Goal: Task Accomplishment & Management: Complete application form

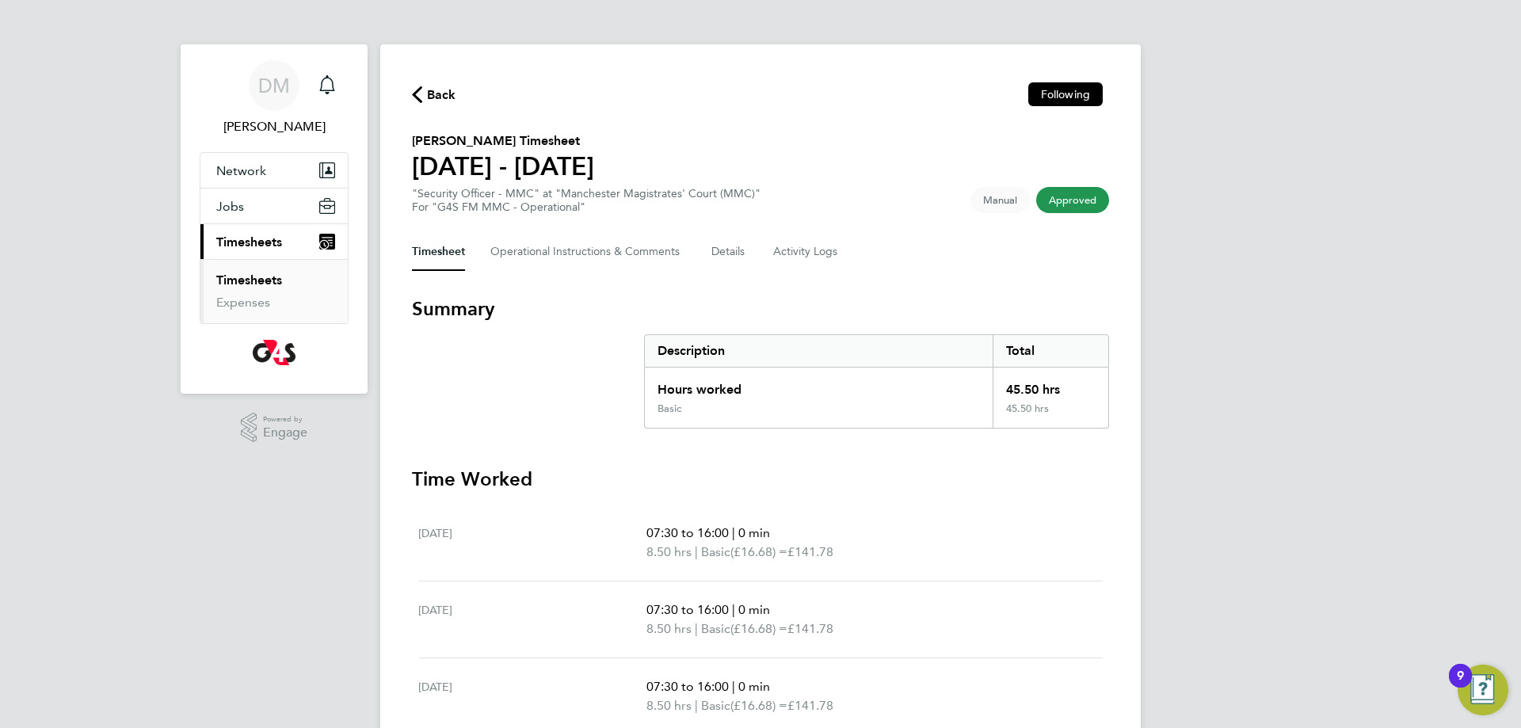
click at [418, 97] on icon "button" at bounding box center [417, 94] width 10 height 17
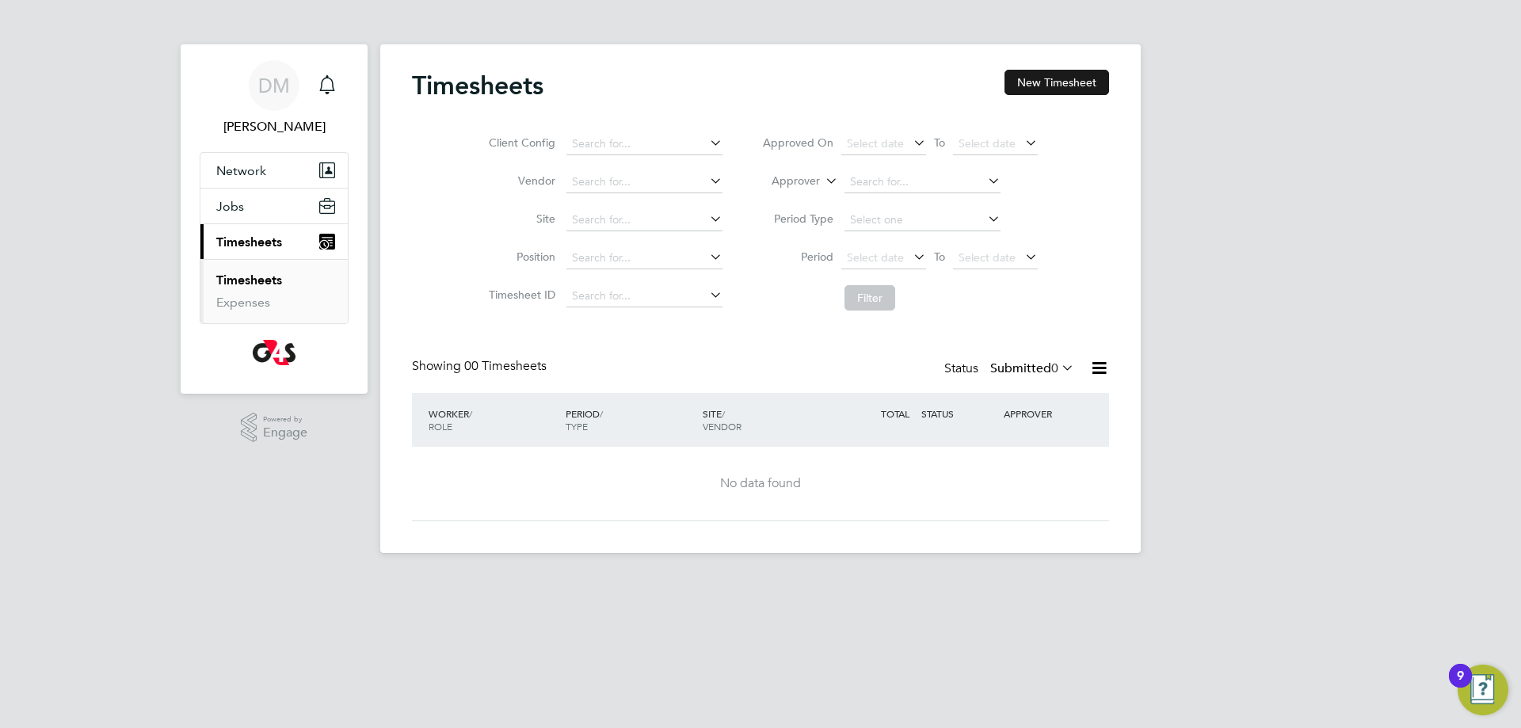
click at [1061, 78] on button "New Timesheet" at bounding box center [1056, 82] width 105 height 25
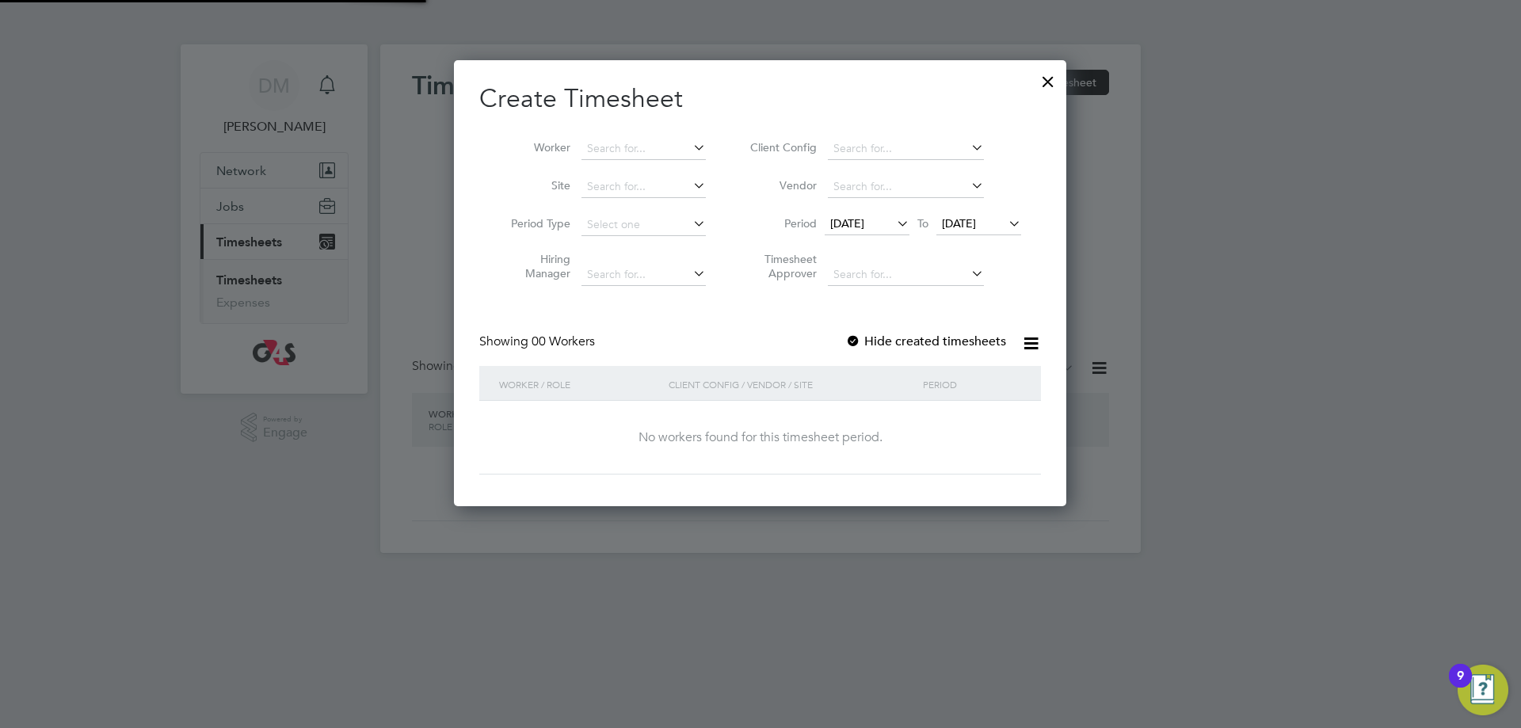
scroll to position [447, 613]
click at [968, 145] on icon at bounding box center [968, 147] width 0 height 22
click at [920, 184] on li "G4S FM MMC - Operational" at bounding box center [913, 191] width 173 height 21
type input "G4S FM MMC - Operational"
click at [893, 216] on icon at bounding box center [893, 223] width 0 height 22
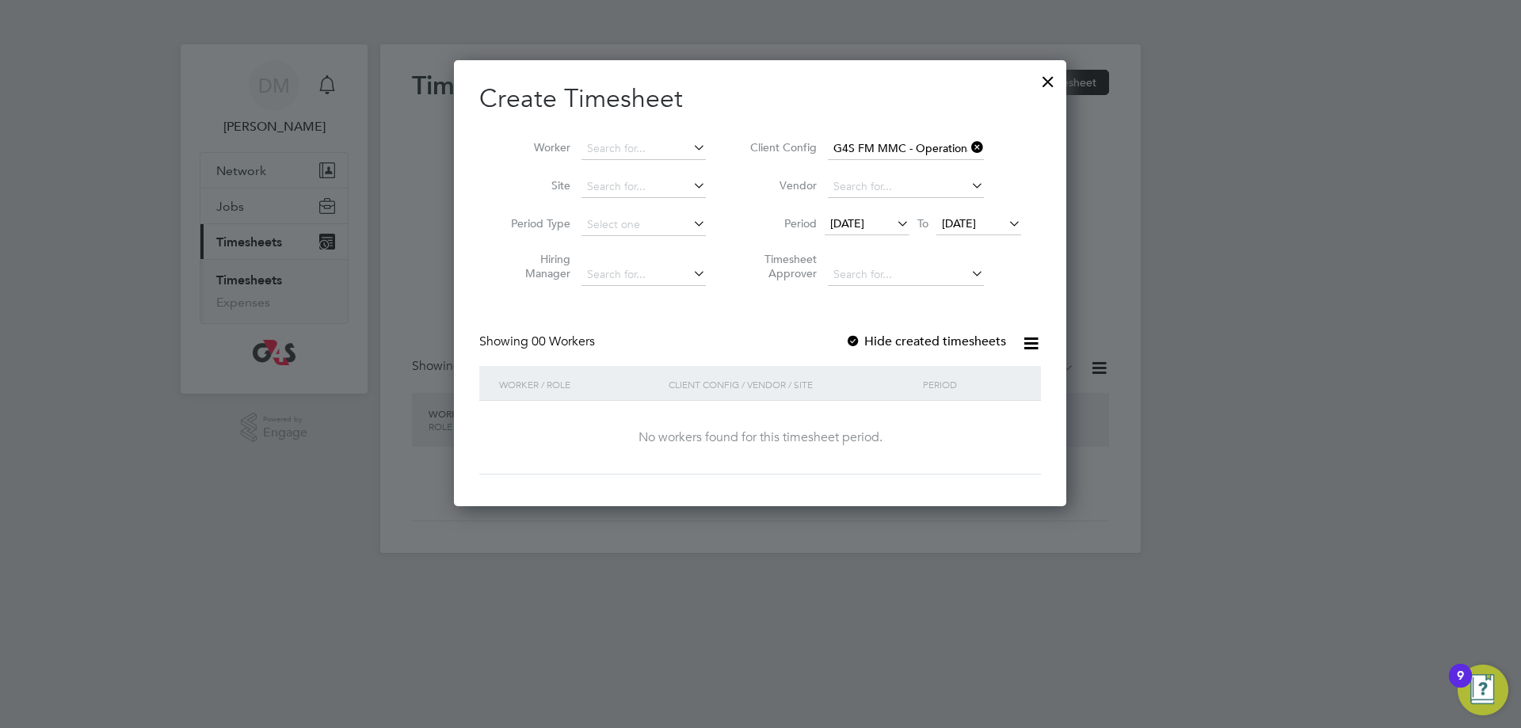
scroll to position [617, 0]
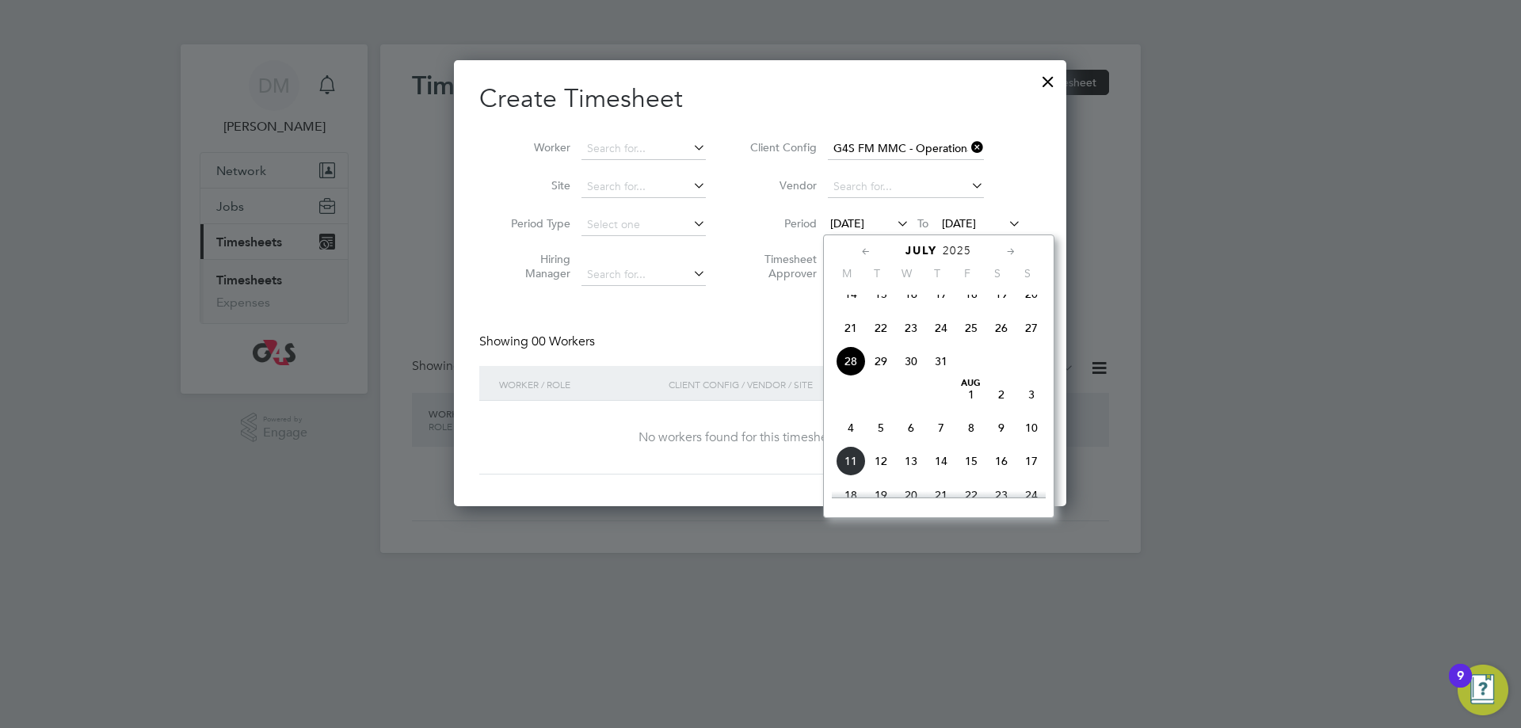
click at [848, 443] on span "4" at bounding box center [851, 428] width 30 height 30
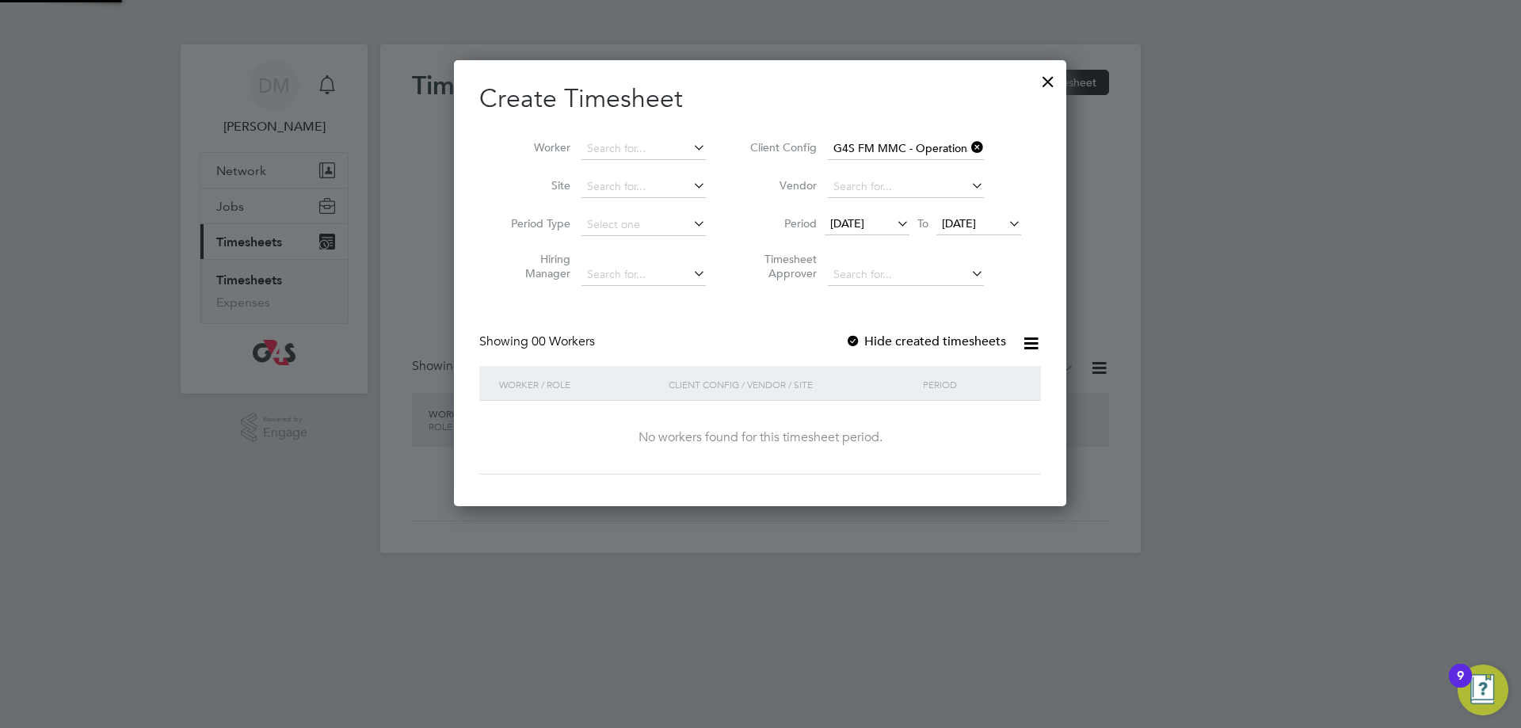
scroll to position [447, 613]
click at [976, 230] on span "[DATE]" at bounding box center [959, 223] width 34 height 14
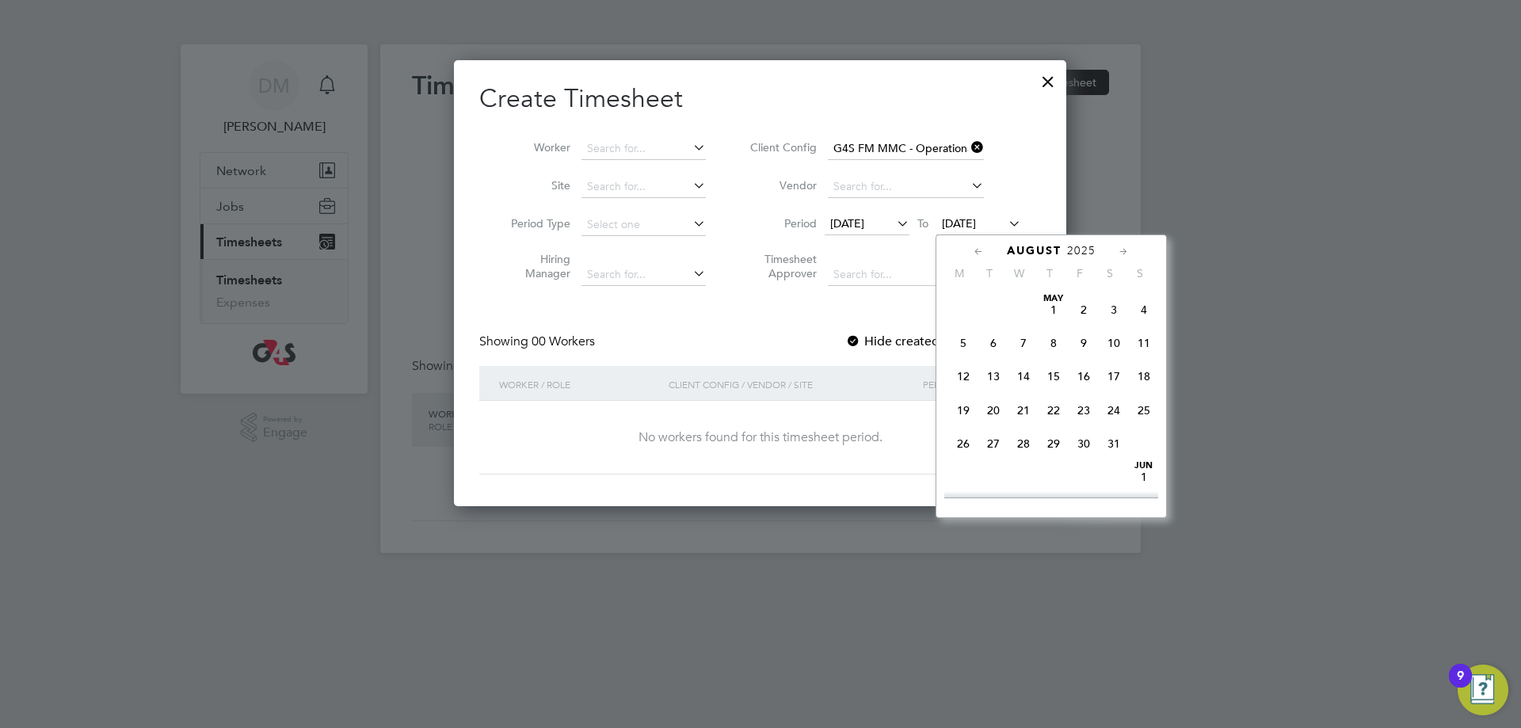
scroll to position [514, 0]
click at [1077, 374] on span "8" at bounding box center [1083, 363] width 30 height 30
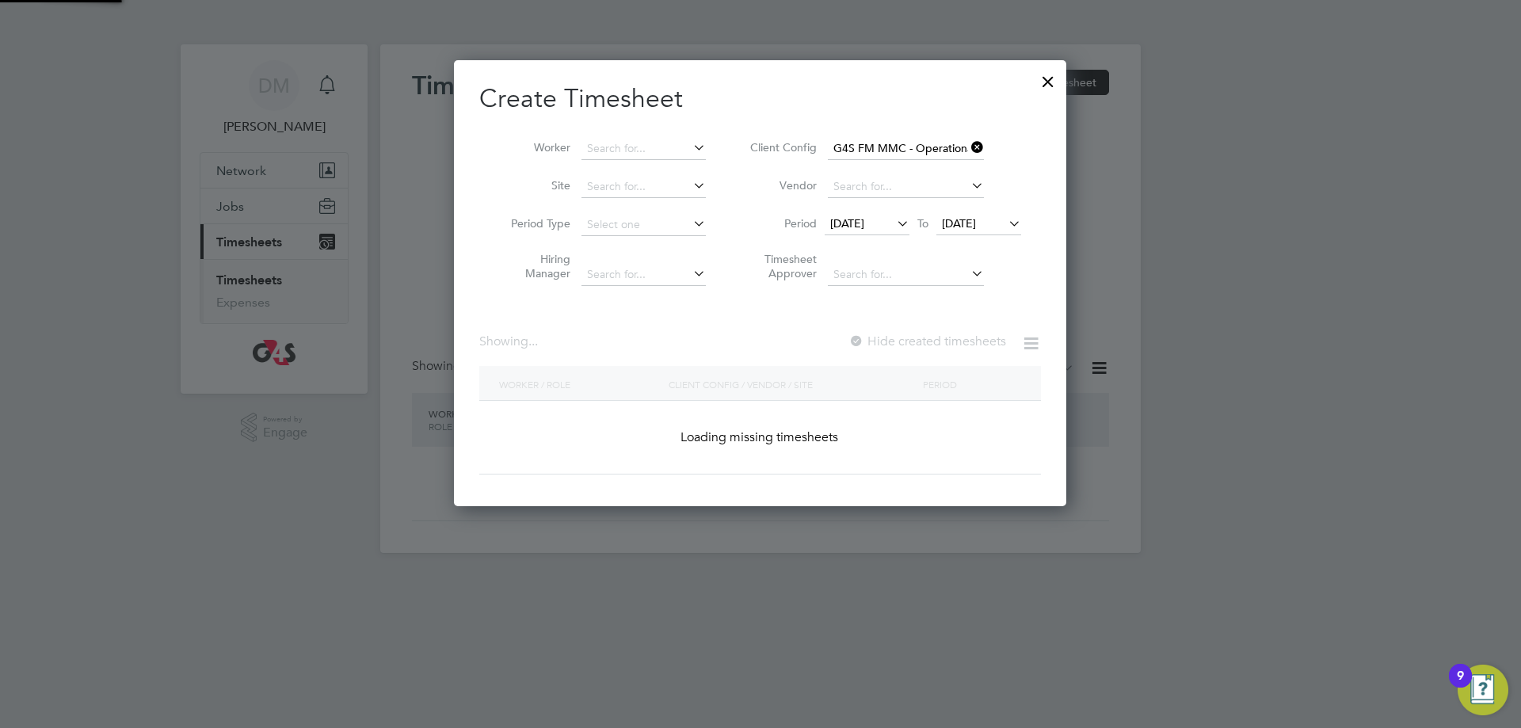
scroll to position [447, 613]
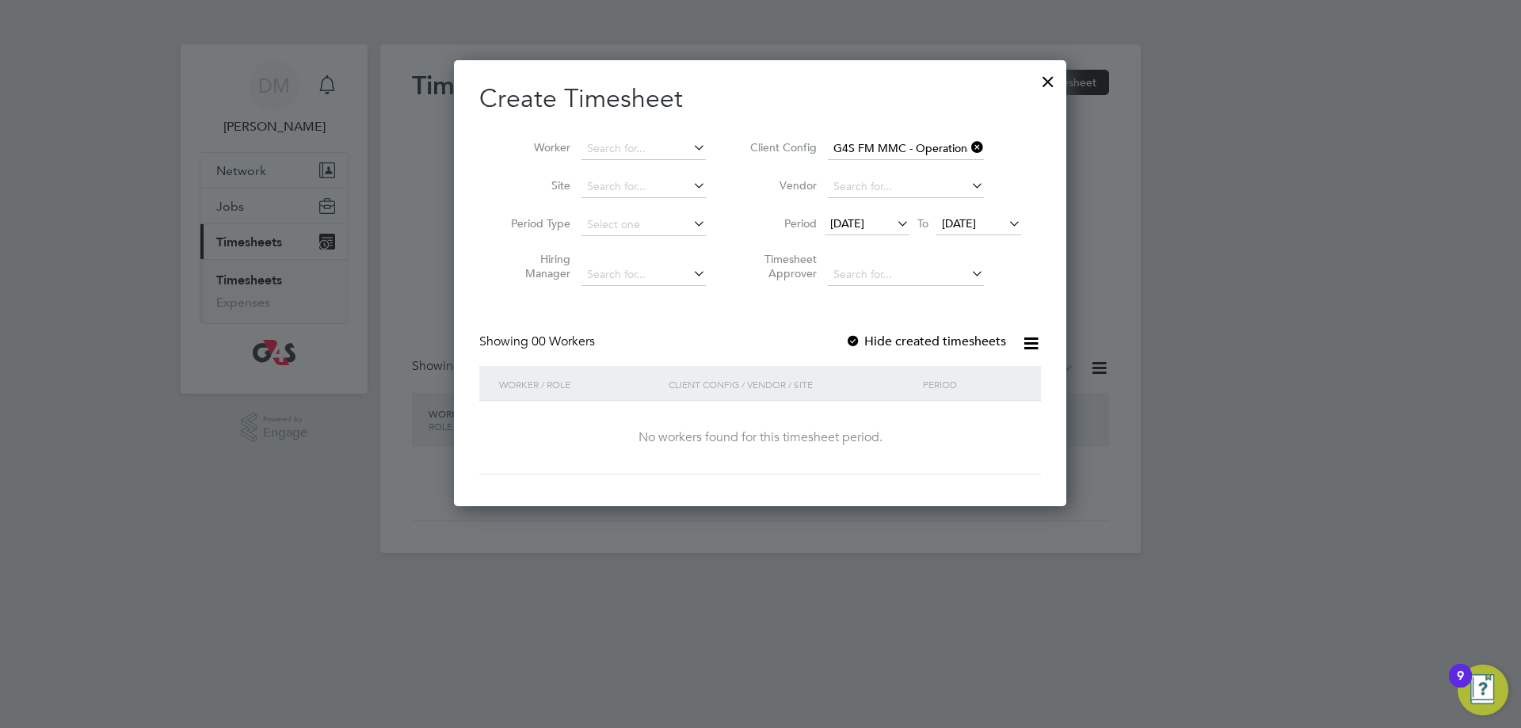
click at [859, 339] on div at bounding box center [853, 342] width 16 height 16
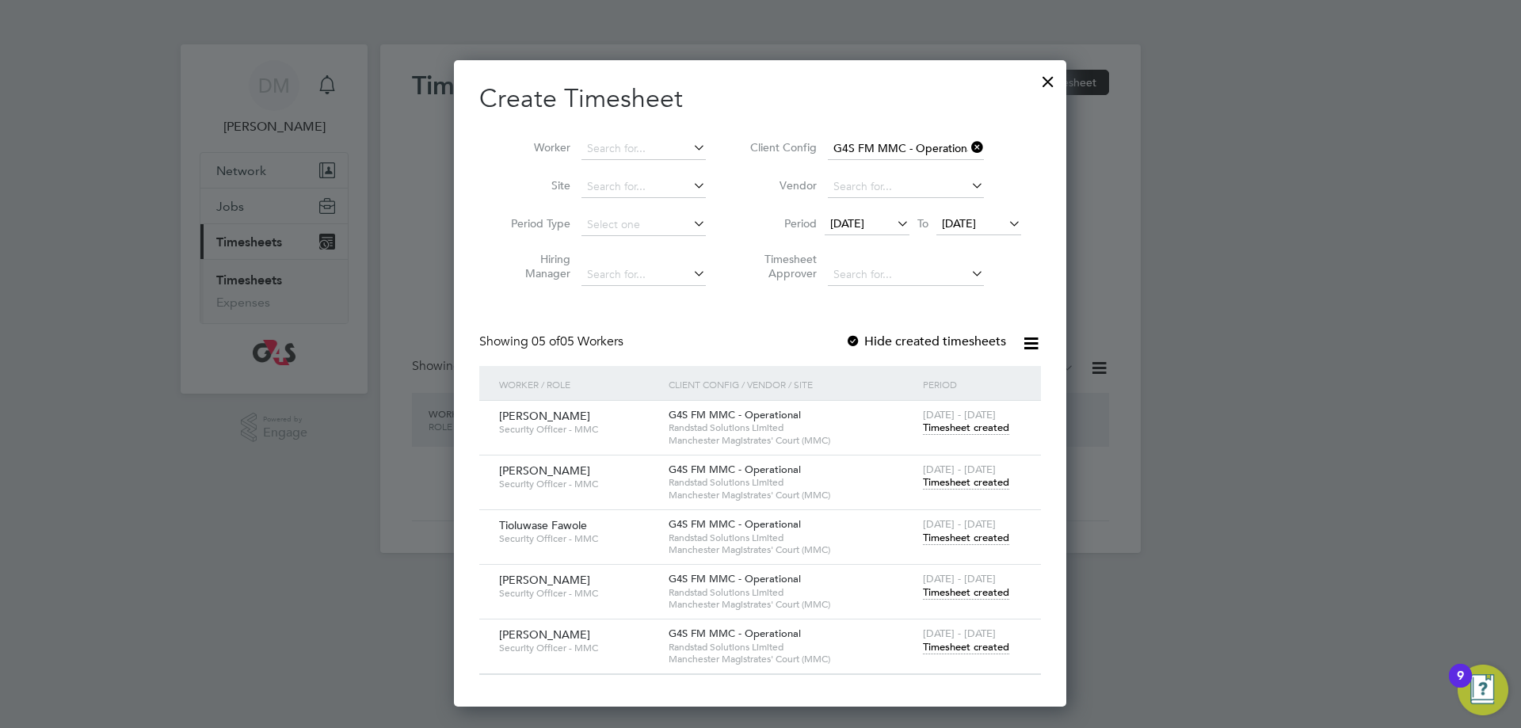
scroll to position [646, 613]
click at [943, 534] on span "Timesheet created" at bounding box center [966, 538] width 86 height 14
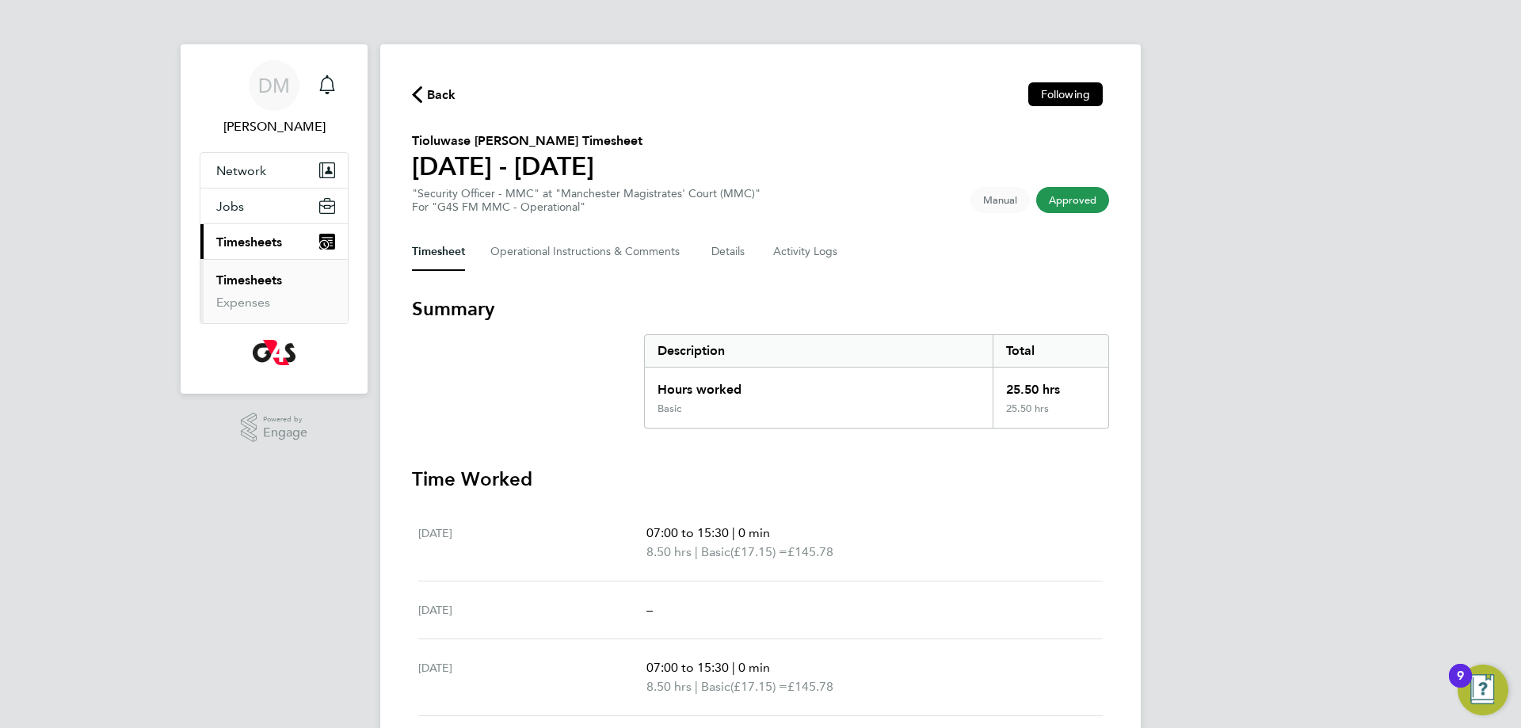
click at [425, 92] on span "Back" at bounding box center [434, 93] width 44 height 15
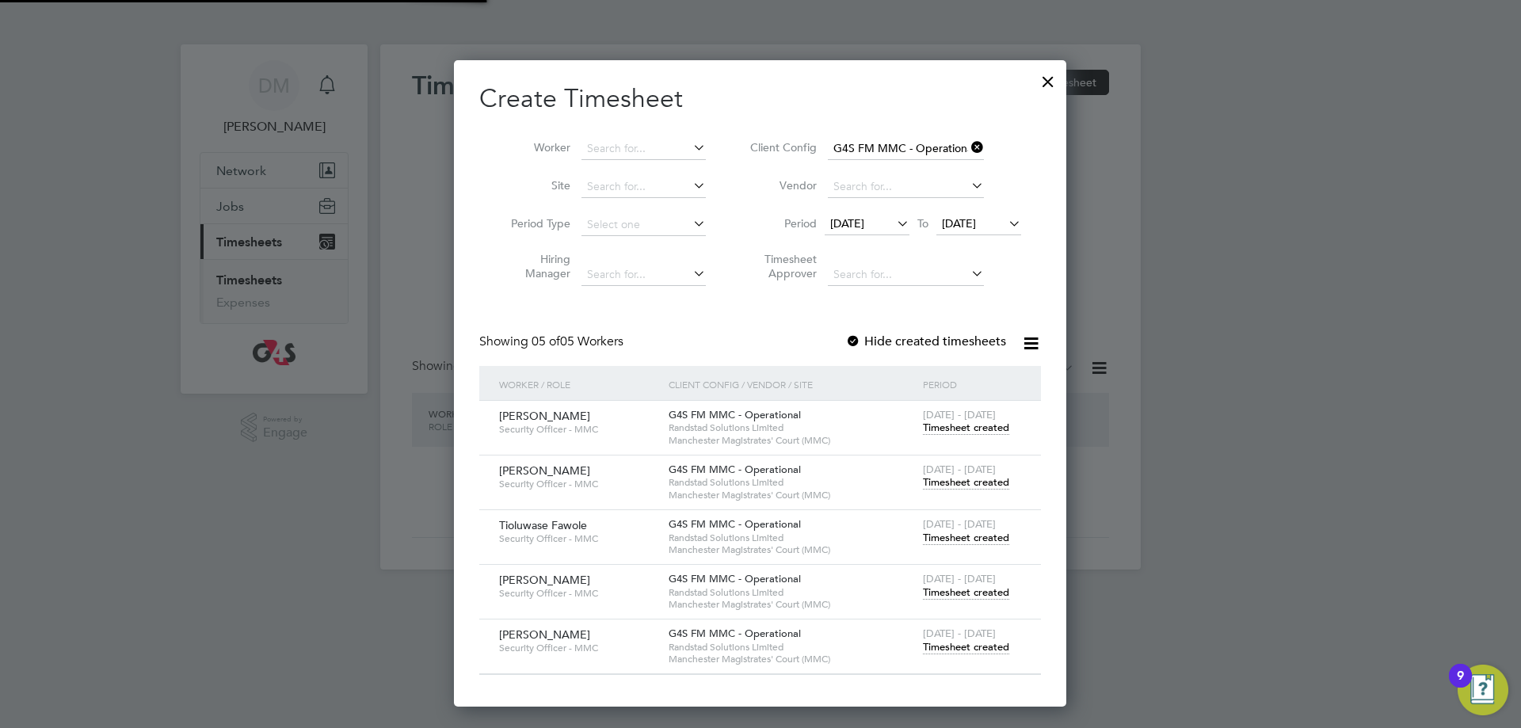
scroll to position [646, 613]
click at [992, 480] on span "Timesheet created" at bounding box center [966, 482] width 86 height 14
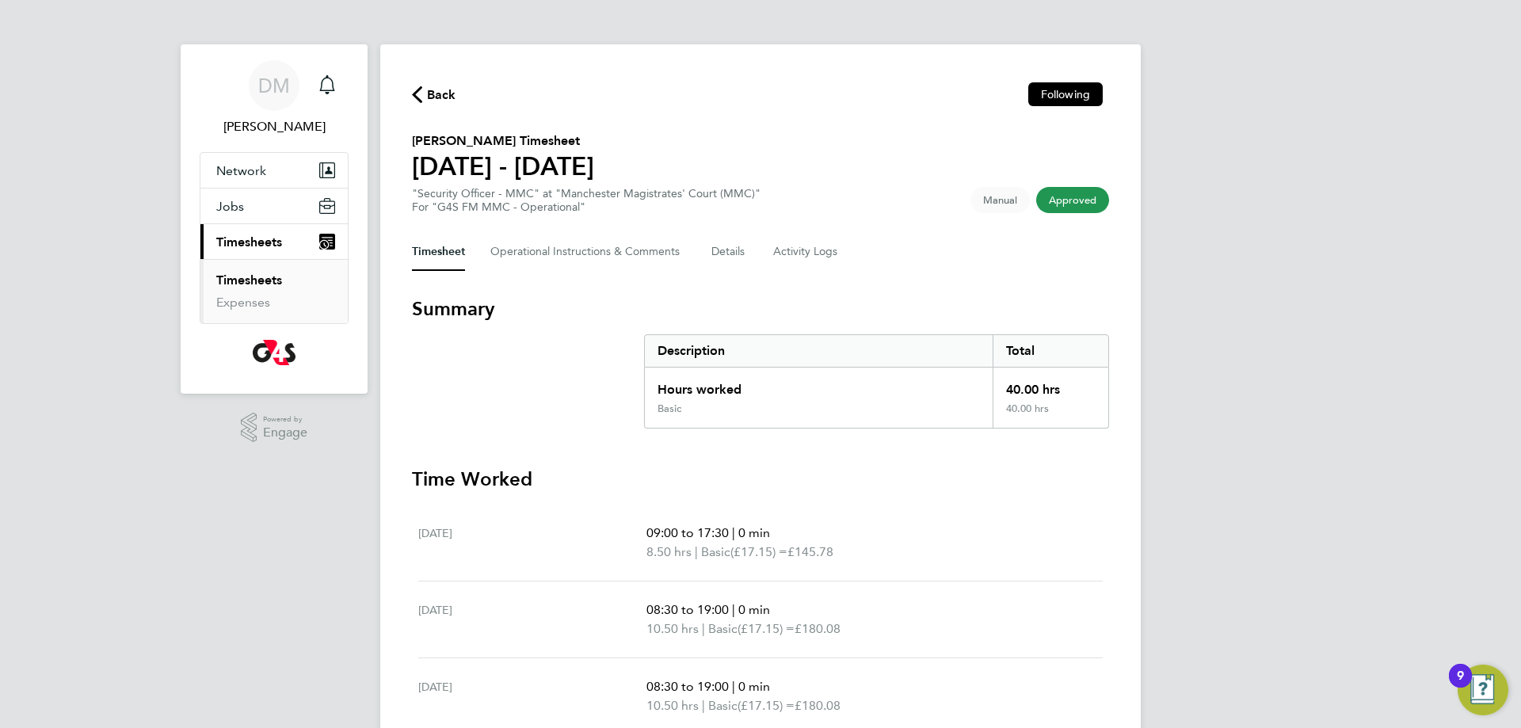
click at [415, 86] on icon "button" at bounding box center [417, 94] width 10 height 17
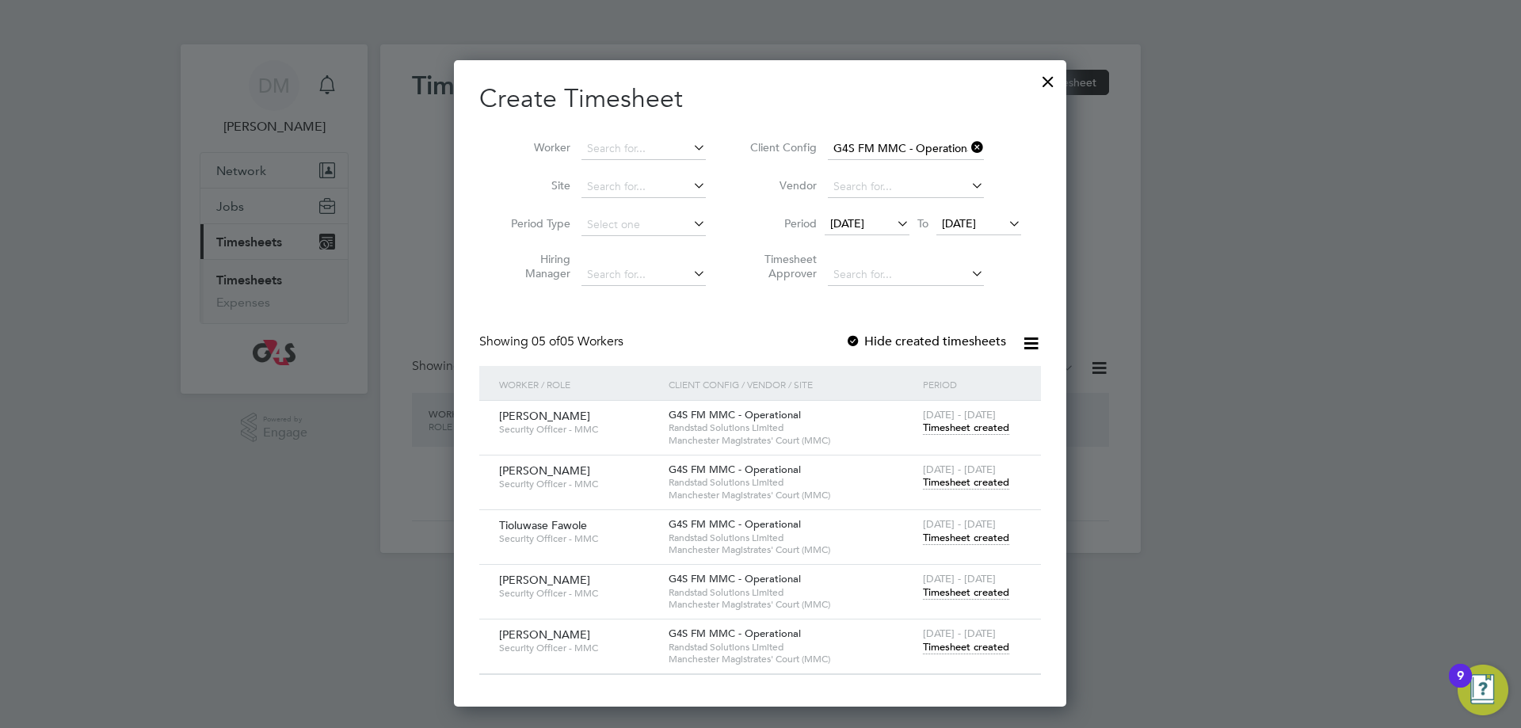
click at [965, 430] on span "Timesheet created" at bounding box center [966, 428] width 86 height 14
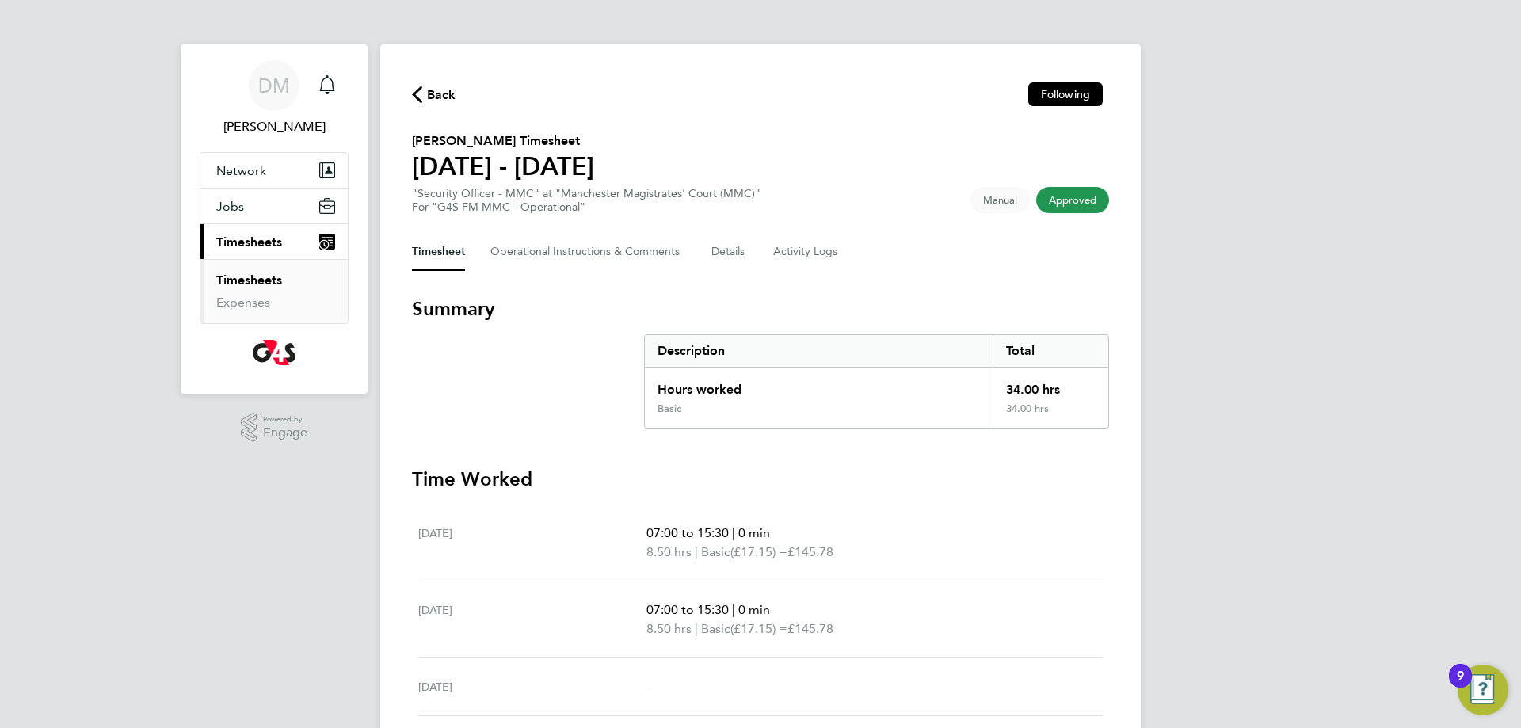
click at [421, 98] on icon "button" at bounding box center [417, 94] width 10 height 17
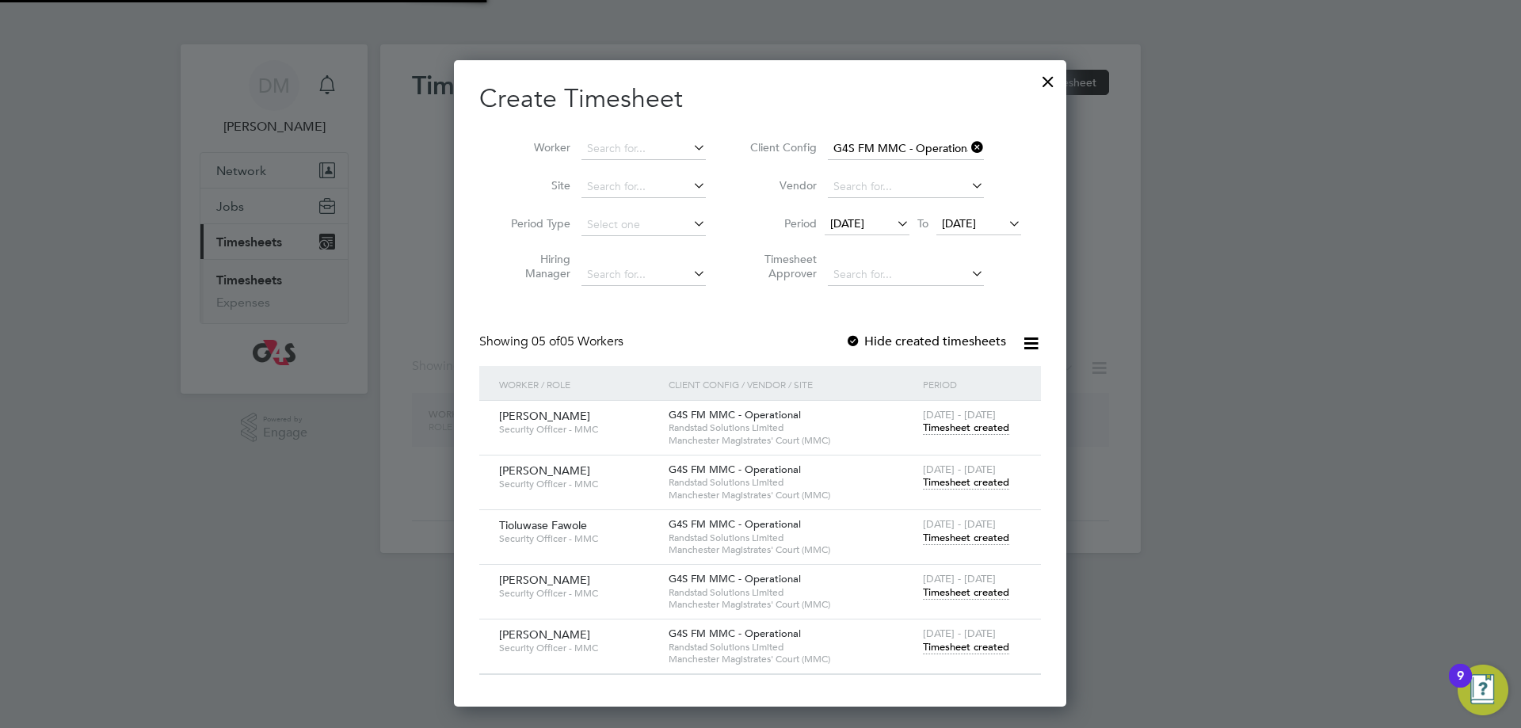
scroll to position [646, 613]
click at [1042, 81] on div at bounding box center [1048, 77] width 29 height 29
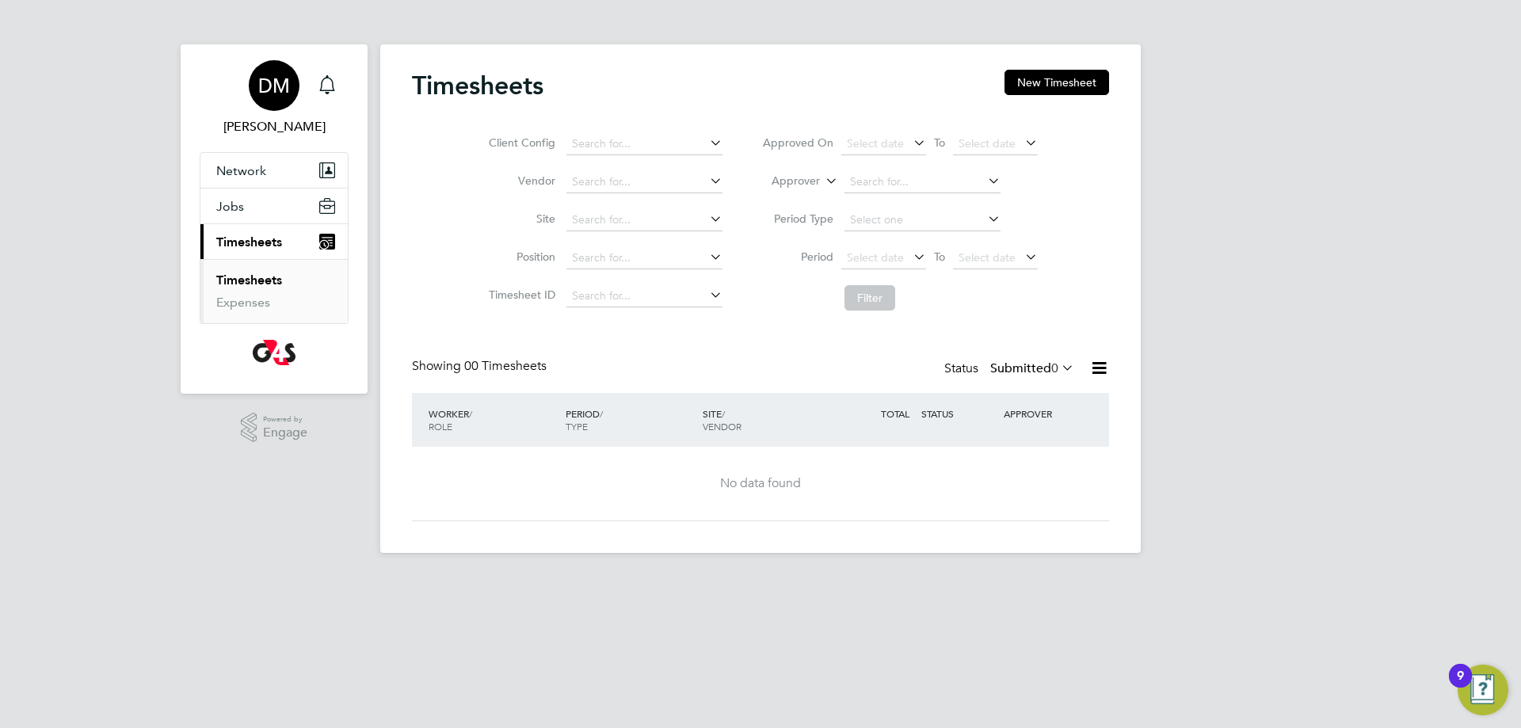
click at [275, 86] on span "DM" at bounding box center [274, 85] width 32 height 21
